Goal: Find specific page/section: Find specific page/section

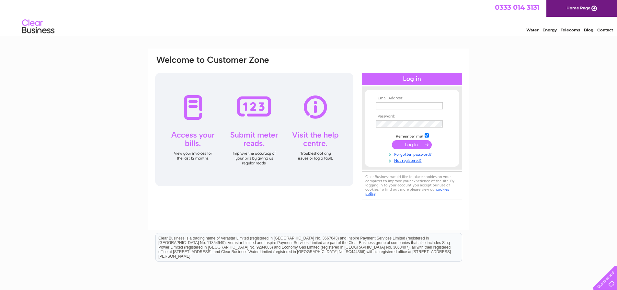
type input "contact@bradfordstalker.co.uk"
click at [410, 147] on input "submit" at bounding box center [412, 144] width 40 height 9
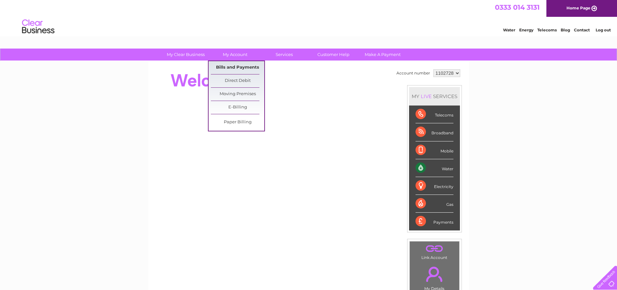
click at [234, 68] on link "Bills and Payments" at bounding box center [237, 67] width 53 height 13
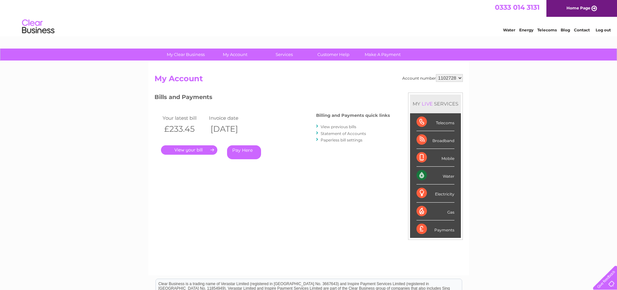
click at [179, 151] on link "." at bounding box center [189, 149] width 56 height 9
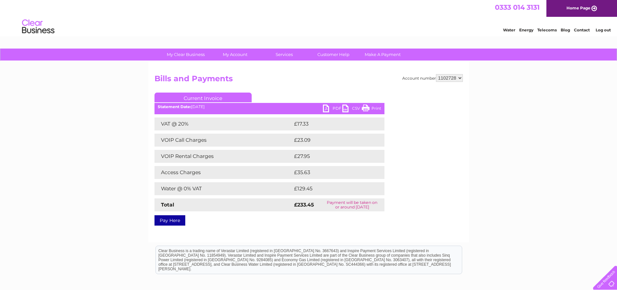
drag, startPoint x: 366, startPoint y: 108, endPoint x: 479, endPoint y: 9, distance: 150.3
click at [366, 108] on link "Print" at bounding box center [371, 109] width 19 height 9
